Goal: Check status: Check status

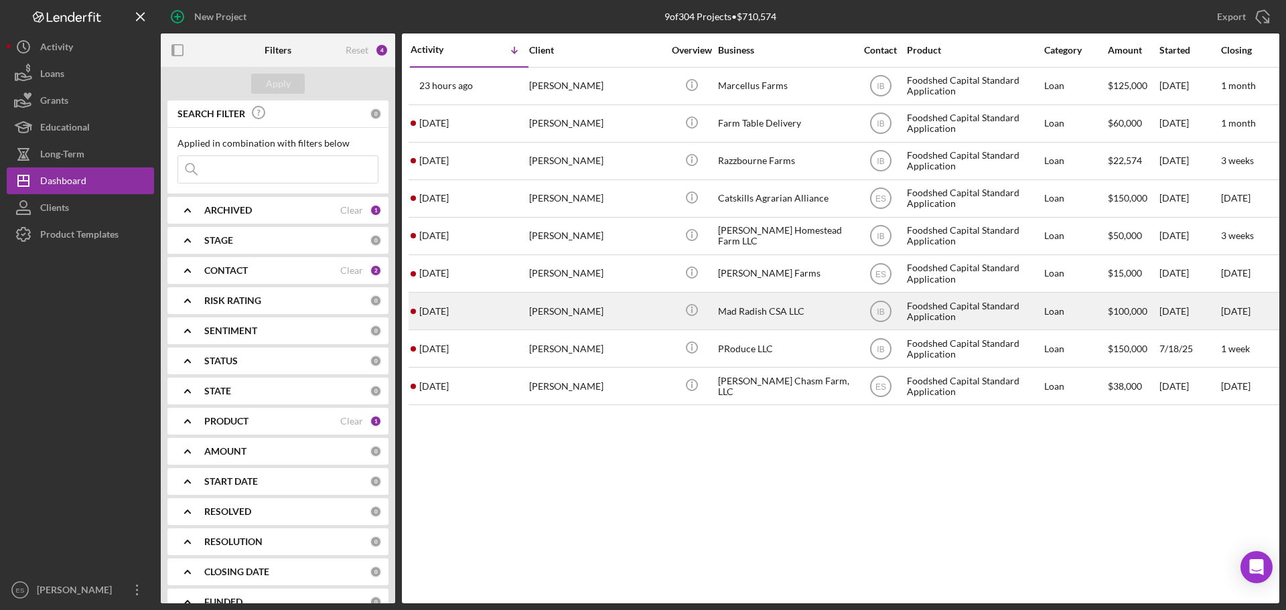
click at [741, 309] on div "Mad Radish CSA LLC" at bounding box center [785, 310] width 134 height 35
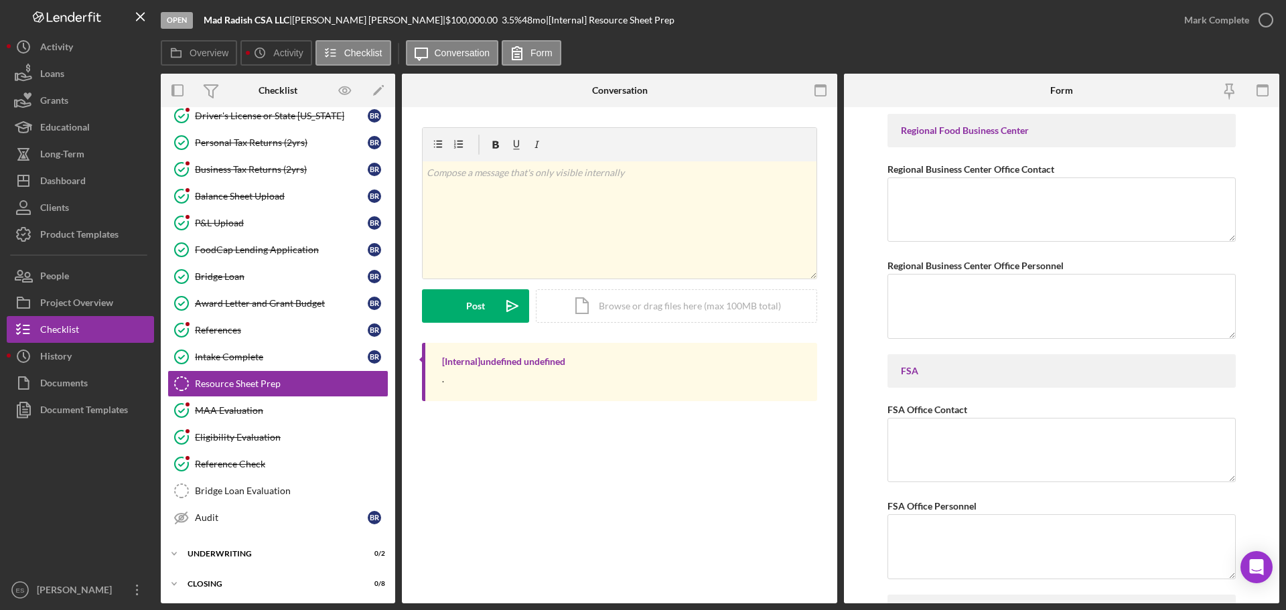
scroll to position [150, 0]
click at [295, 246] on div "FoodCap Lending Application" at bounding box center [281, 248] width 173 height 11
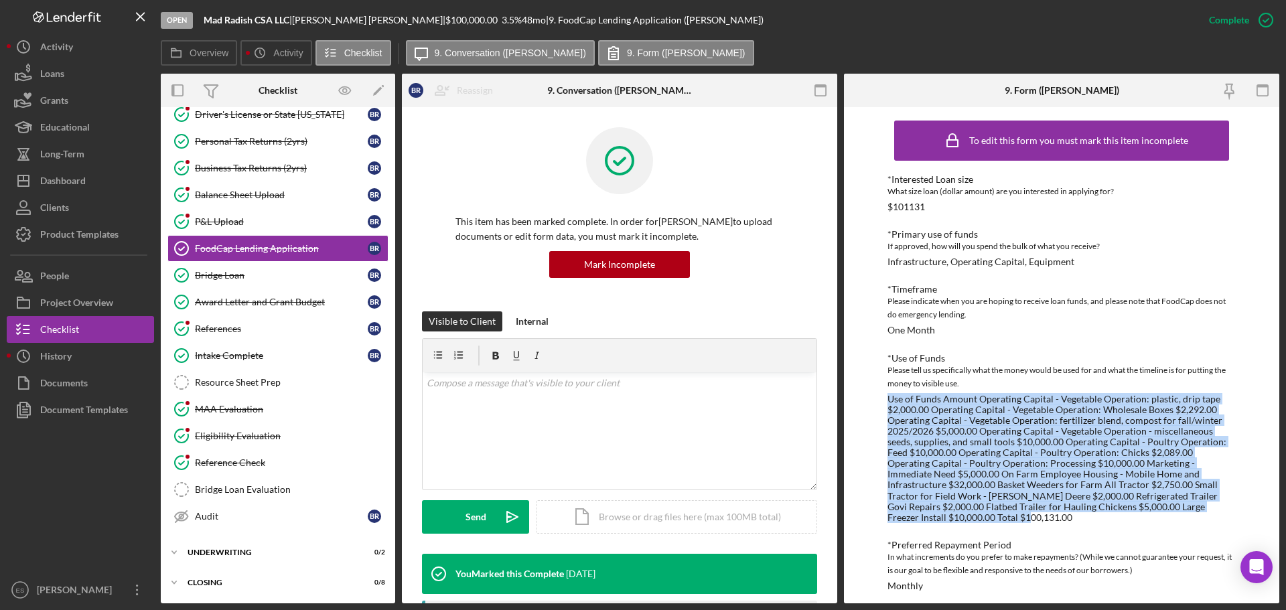
drag, startPoint x: 888, startPoint y: 396, endPoint x: 1087, endPoint y: 516, distance: 232.2
click at [1087, 516] on div "Use of Funds Amount Operating Capital - Vegetable Operation: plastic, drip tape…" at bounding box center [1061, 458] width 348 height 129
copy div "Use of Funds Amount Operating Capital - Vegetable Operation: plastic, drip tape…"
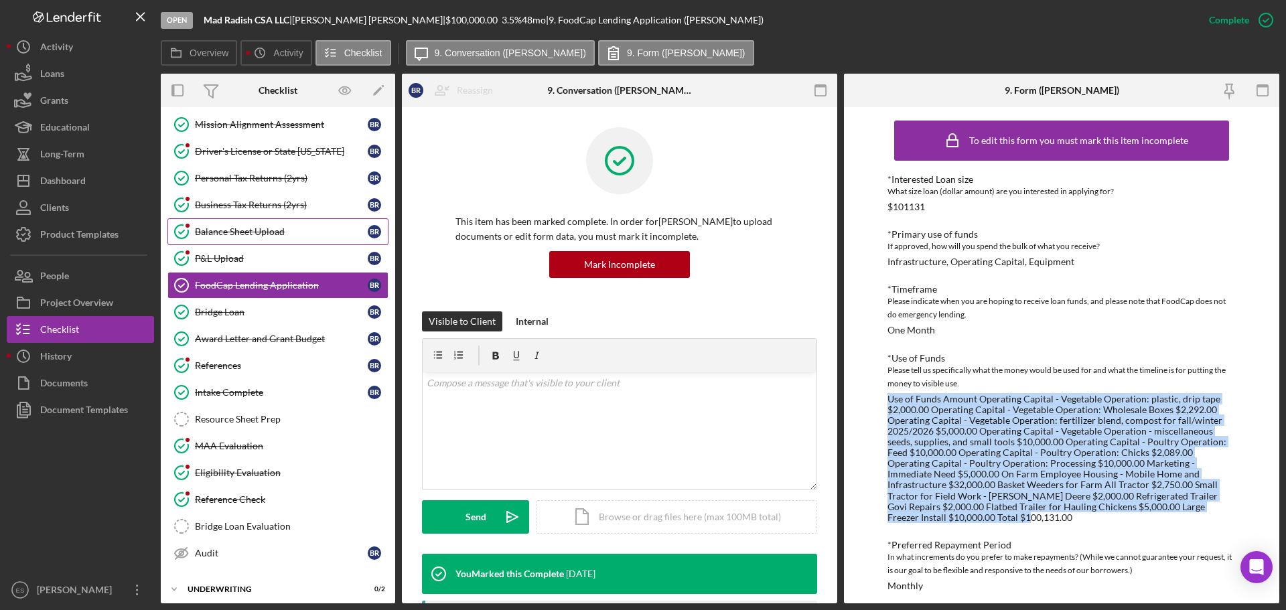
scroll to position [83, 0]
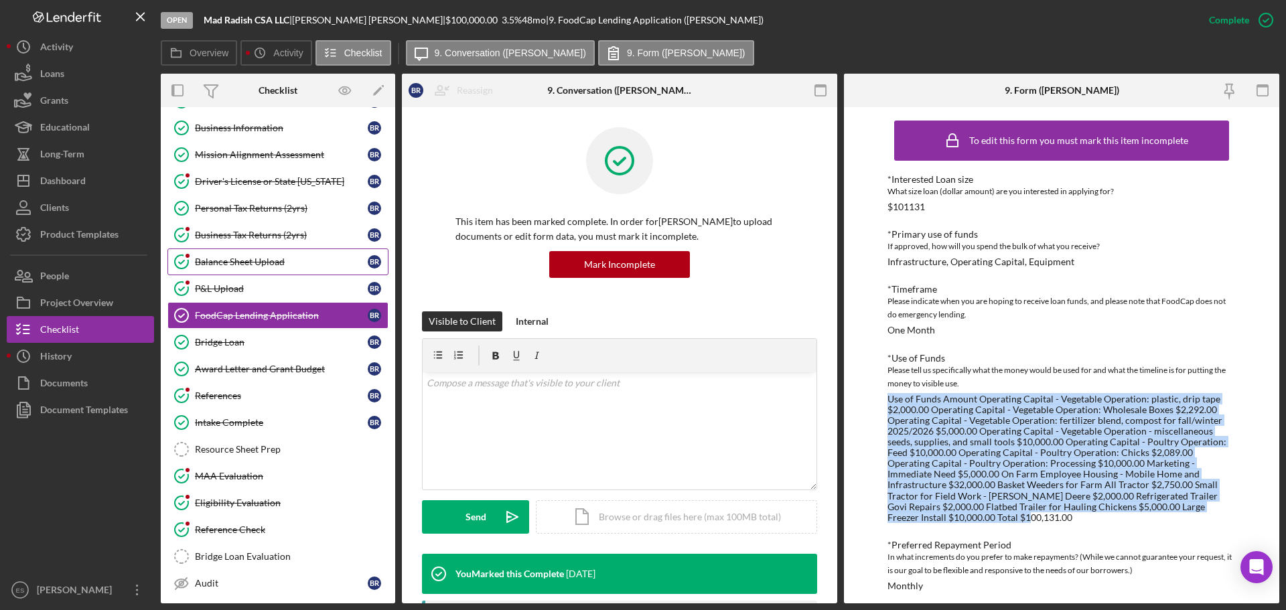
click at [284, 270] on link "Balance Sheet Upload Balance Sheet Upload B R" at bounding box center [277, 261] width 221 height 27
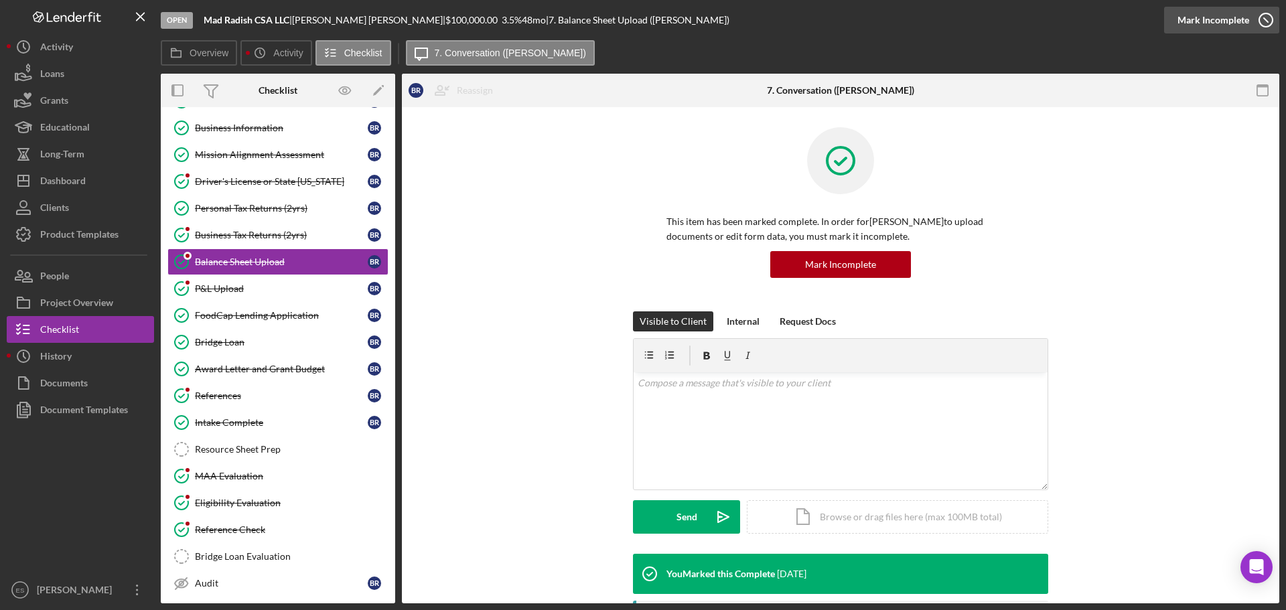
click at [1240, 21] on div "Mark Incomplete" at bounding box center [1213, 20] width 72 height 27
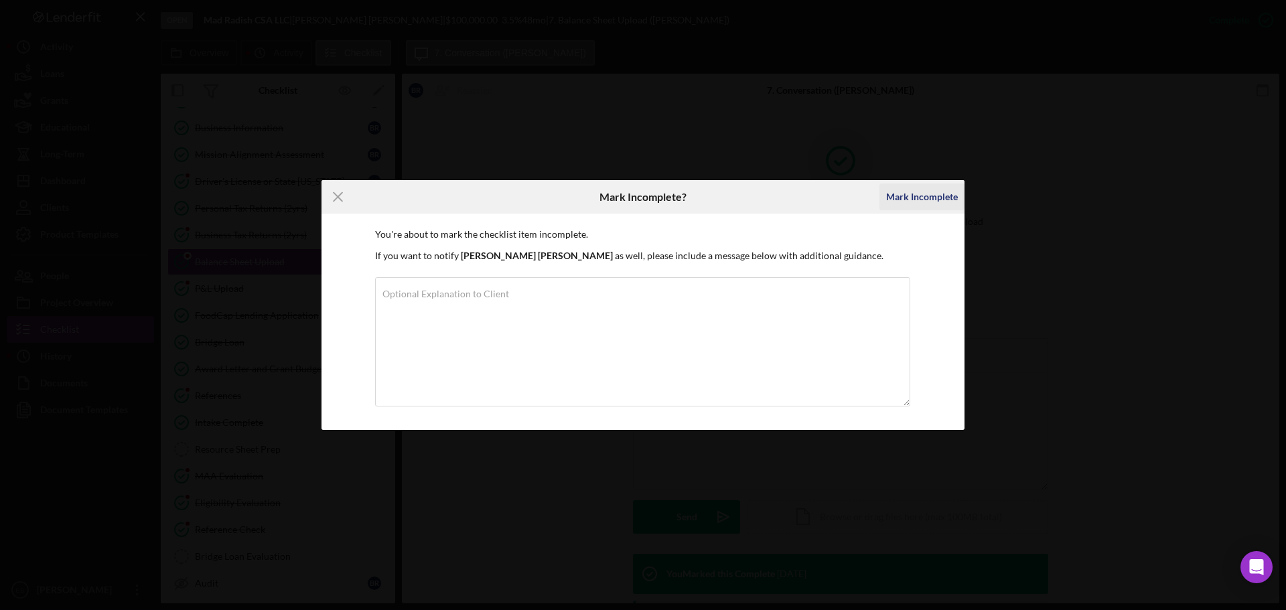
click at [907, 202] on div "Mark Incomplete" at bounding box center [922, 196] width 72 height 27
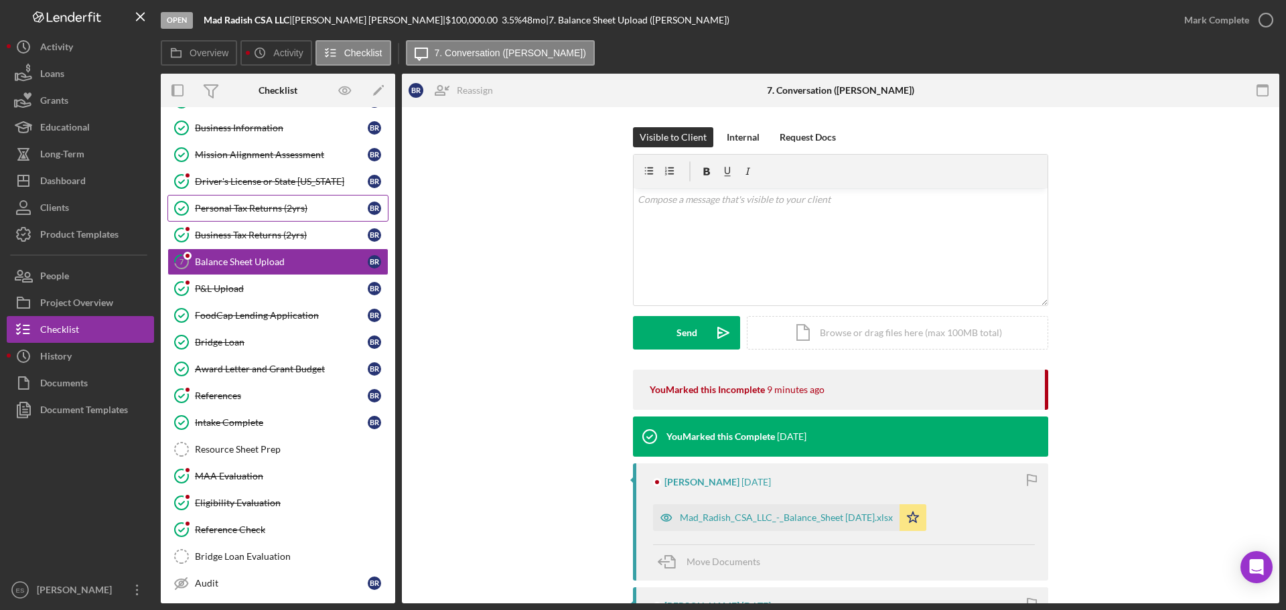
click at [267, 211] on div "Personal Tax Returns (2yrs)" at bounding box center [281, 208] width 173 height 11
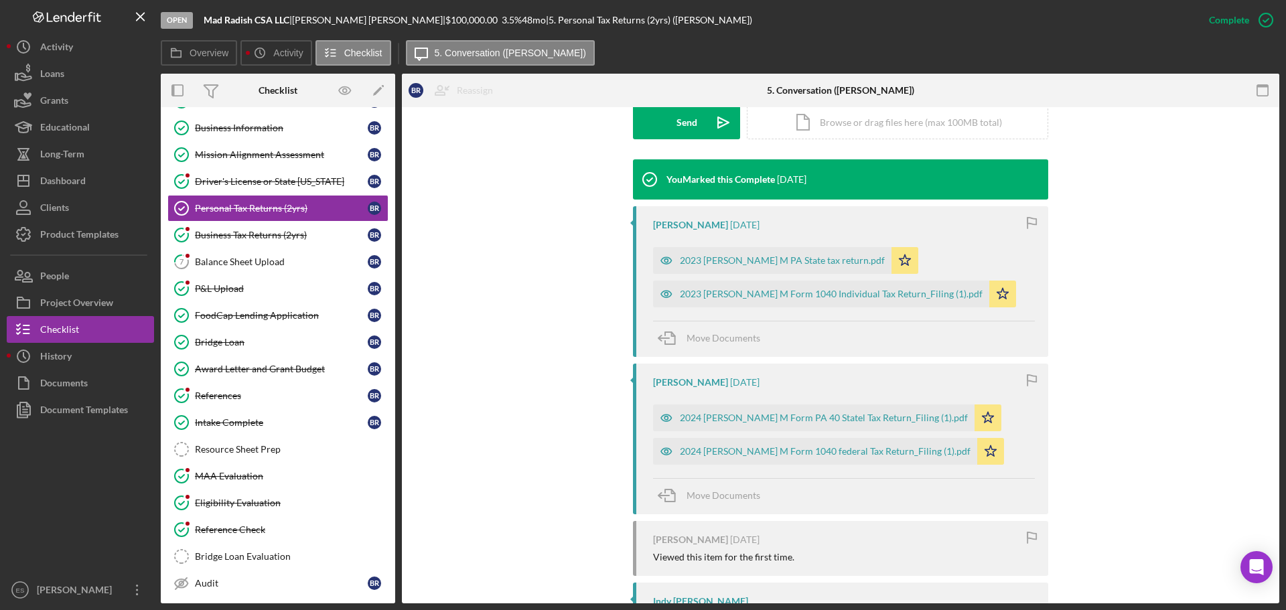
scroll to position [402, 0]
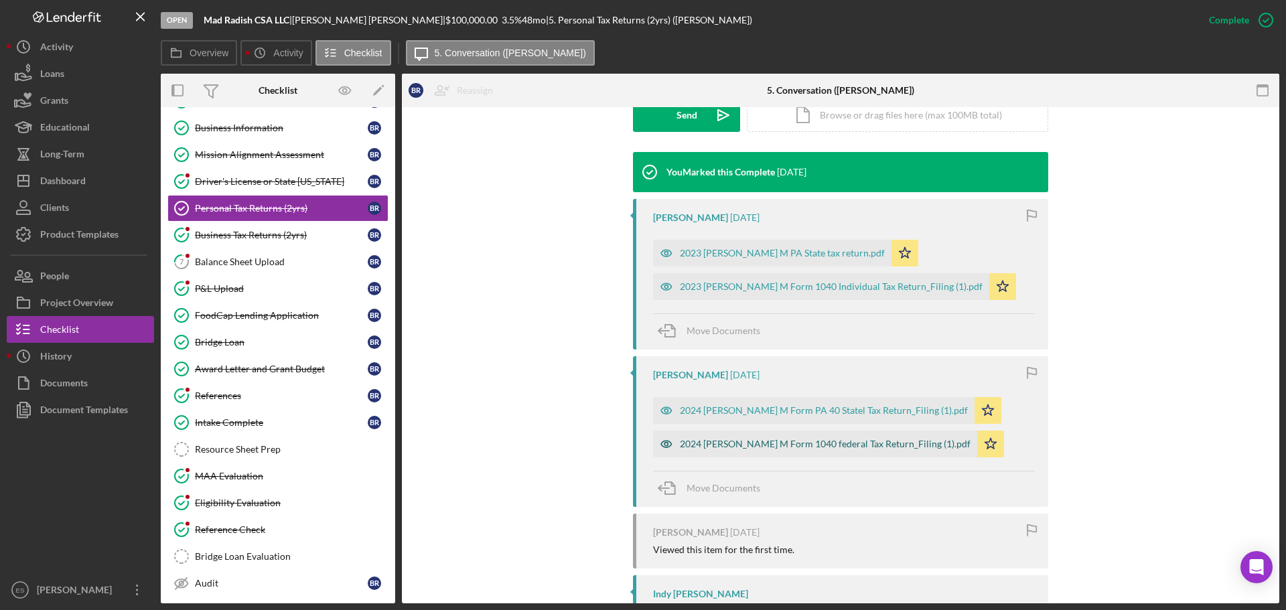
click at [775, 441] on div "2024 [PERSON_NAME] M Form 1040 federal Tax Return_Filing (1).pdf" at bounding box center [825, 444] width 291 height 11
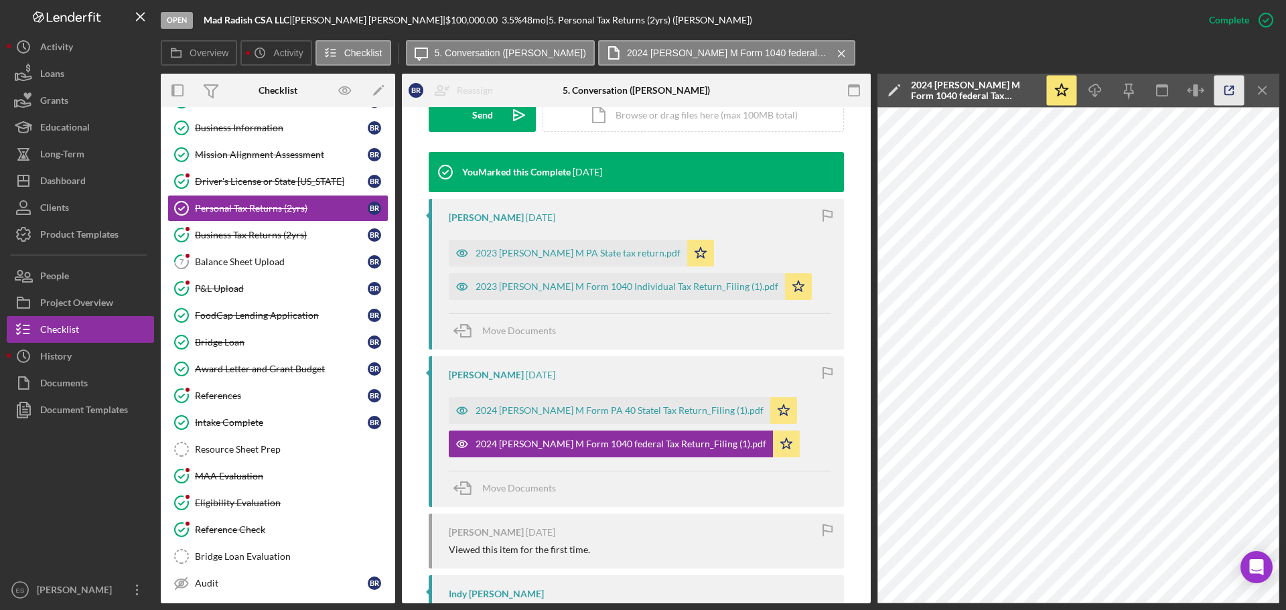
click at [1233, 92] on icon "button" at bounding box center [1229, 90] width 9 height 9
click at [246, 235] on div "Business Tax Returns (2yrs)" at bounding box center [281, 235] width 173 height 11
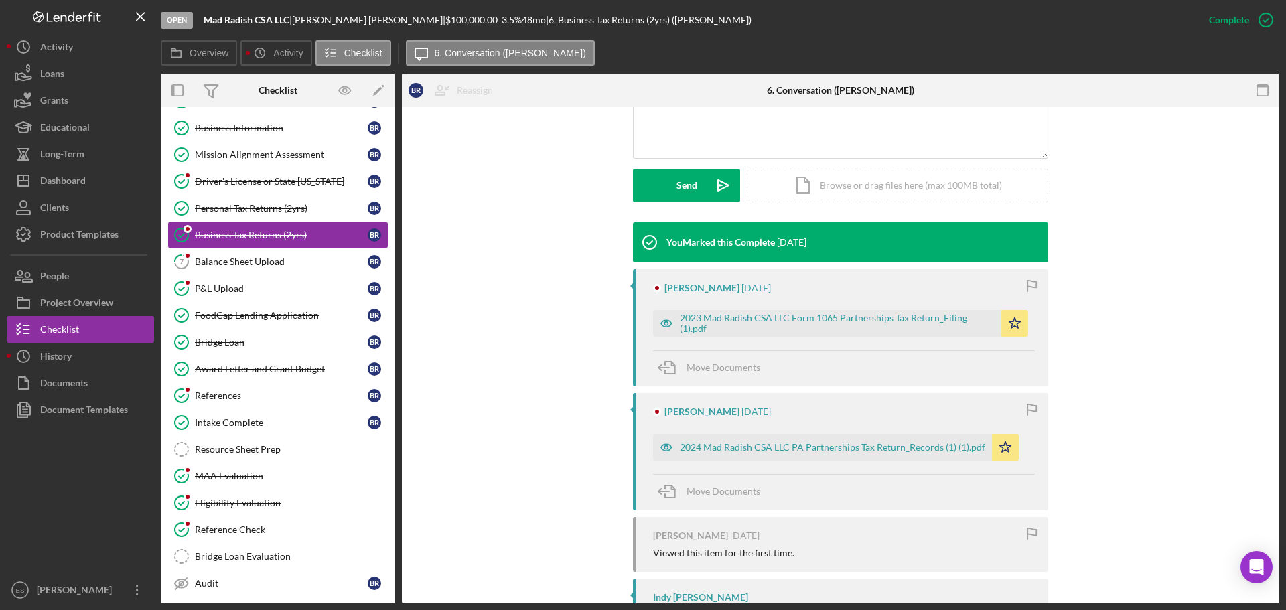
scroll to position [335, 0]
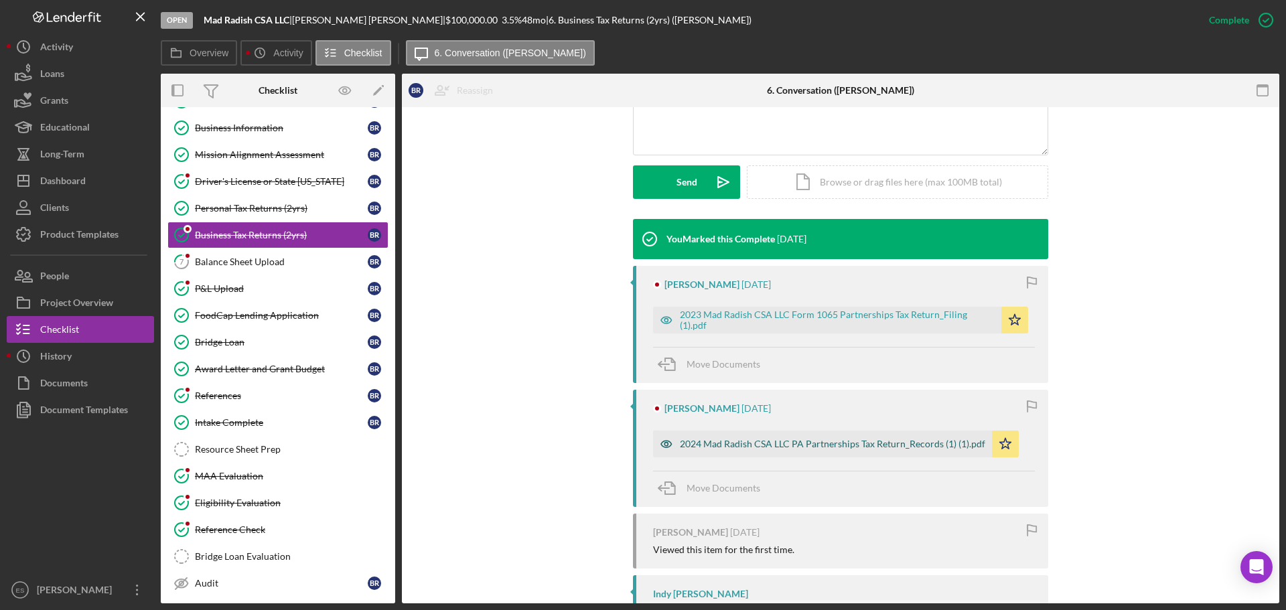
click at [793, 447] on div "2024 Mad Radish CSA LLC PA Partnerships Tax Return_Records (1) (1).pdf" at bounding box center [832, 444] width 305 height 11
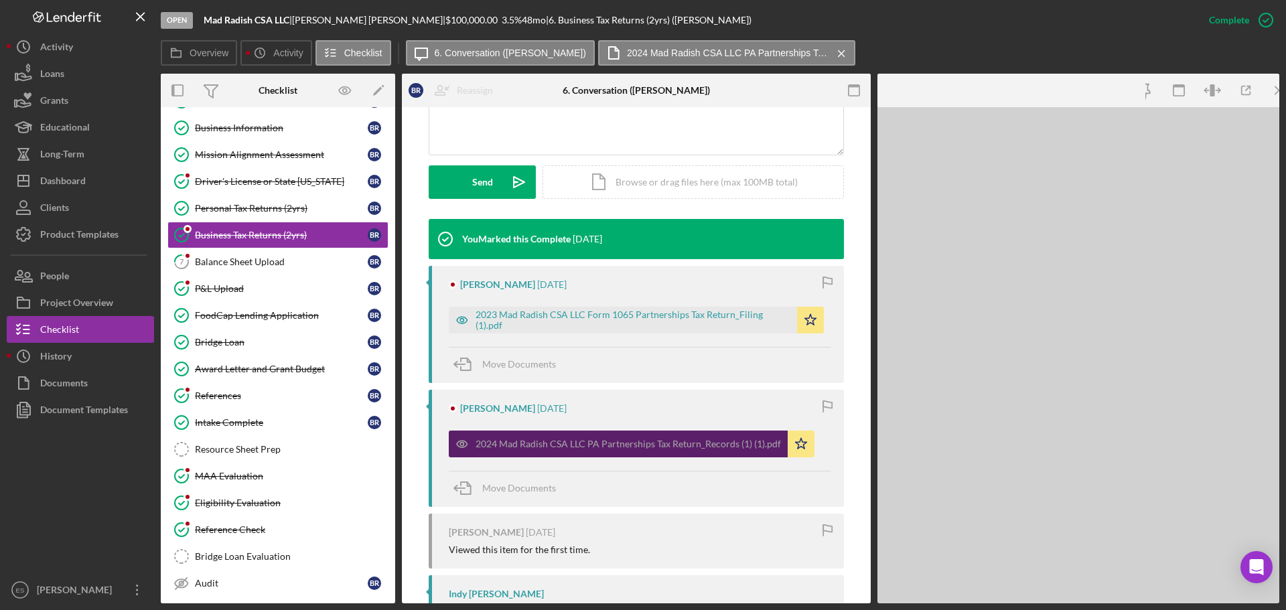
click at [793, 447] on icon "Icon/Star" at bounding box center [800, 444] width 27 height 27
